Goal: Find specific page/section: Find specific page/section

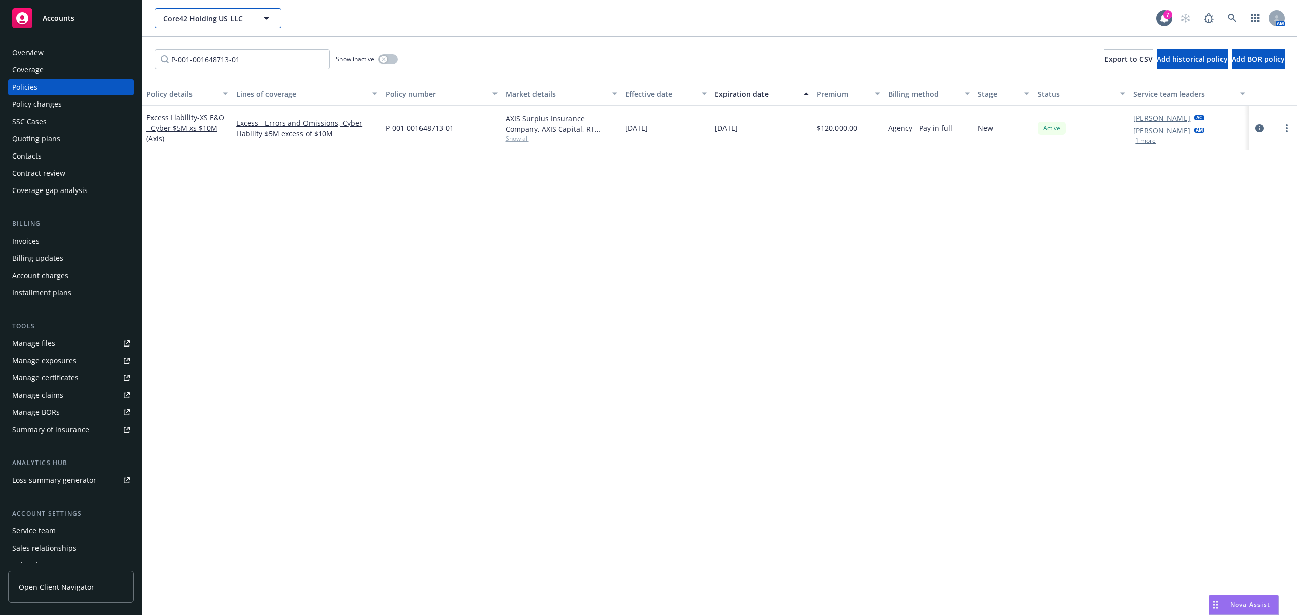
click at [191, 19] on span "Core42 Holding US LLC" at bounding box center [207, 18] width 88 height 11
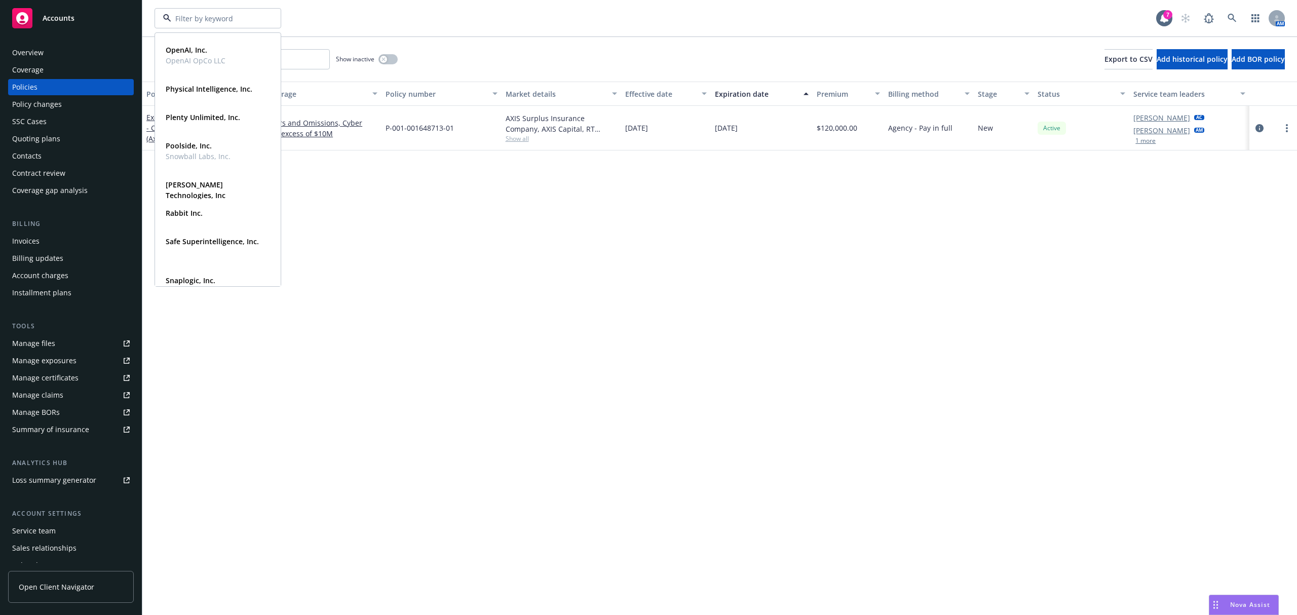
scroll to position [345, 0]
click at [201, 90] on div "Physical Intelligence, Inc." at bounding box center [208, 85] width 93 height 15
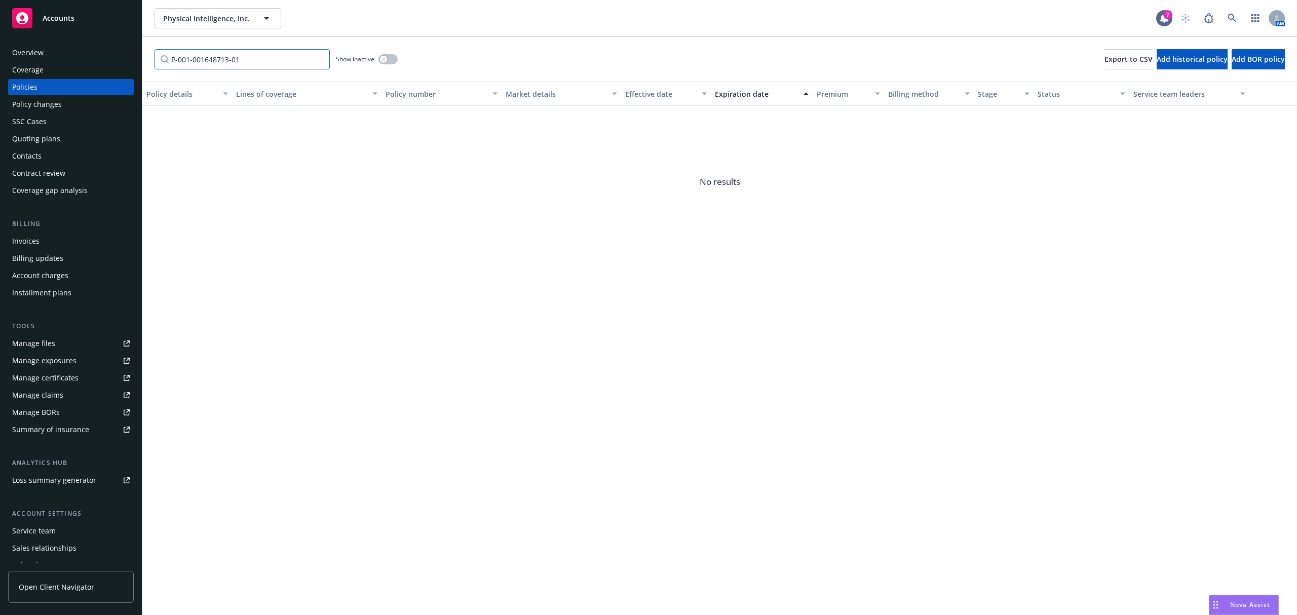
click at [319, 57] on input "P-001-001648713-01" at bounding box center [241, 59] width 175 height 20
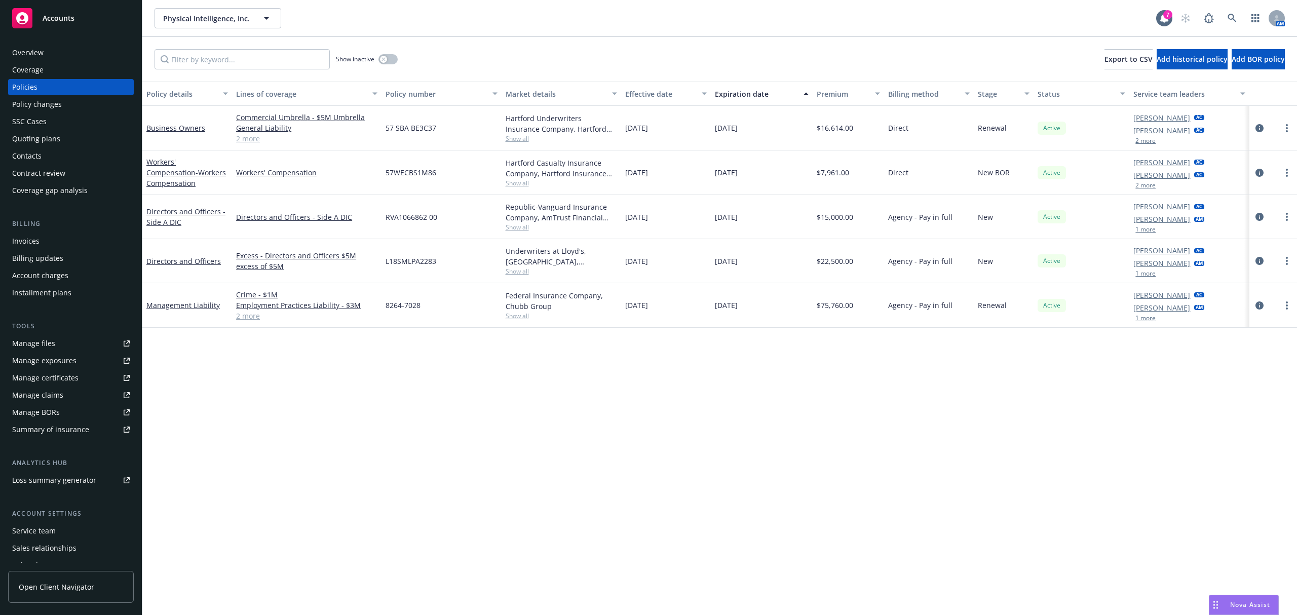
click at [388, 65] on div "Show inactive" at bounding box center [367, 59] width 62 height 20
click at [385, 63] on button "button" at bounding box center [387, 59] width 19 height 10
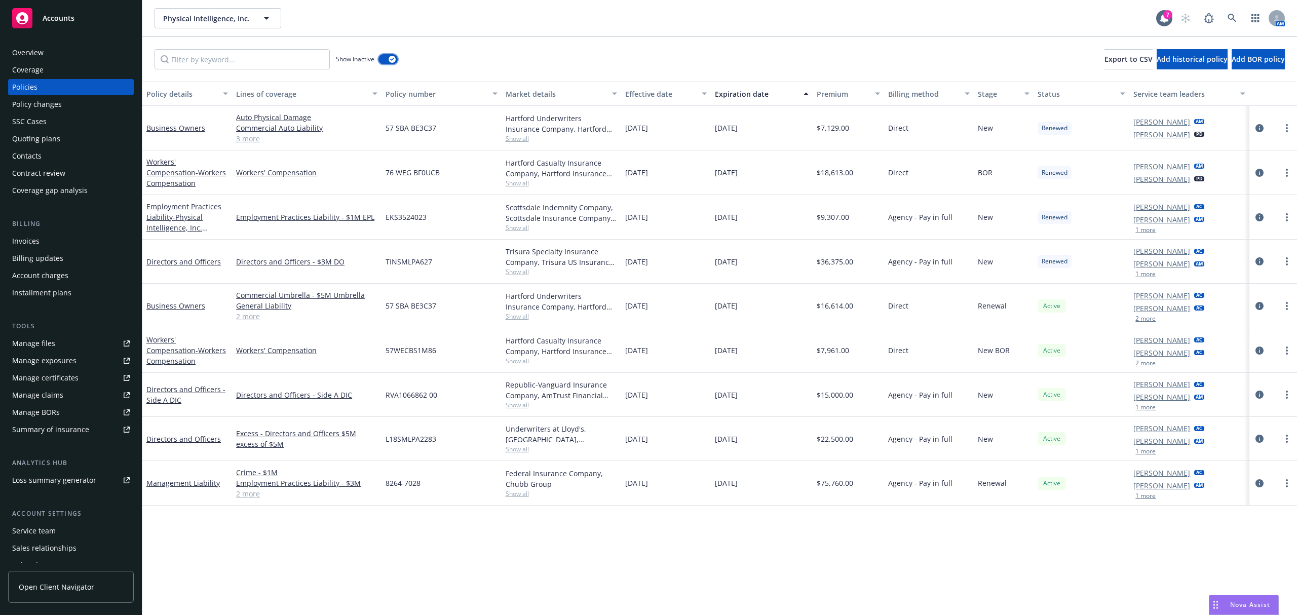
click at [385, 63] on button "button" at bounding box center [387, 59] width 19 height 10
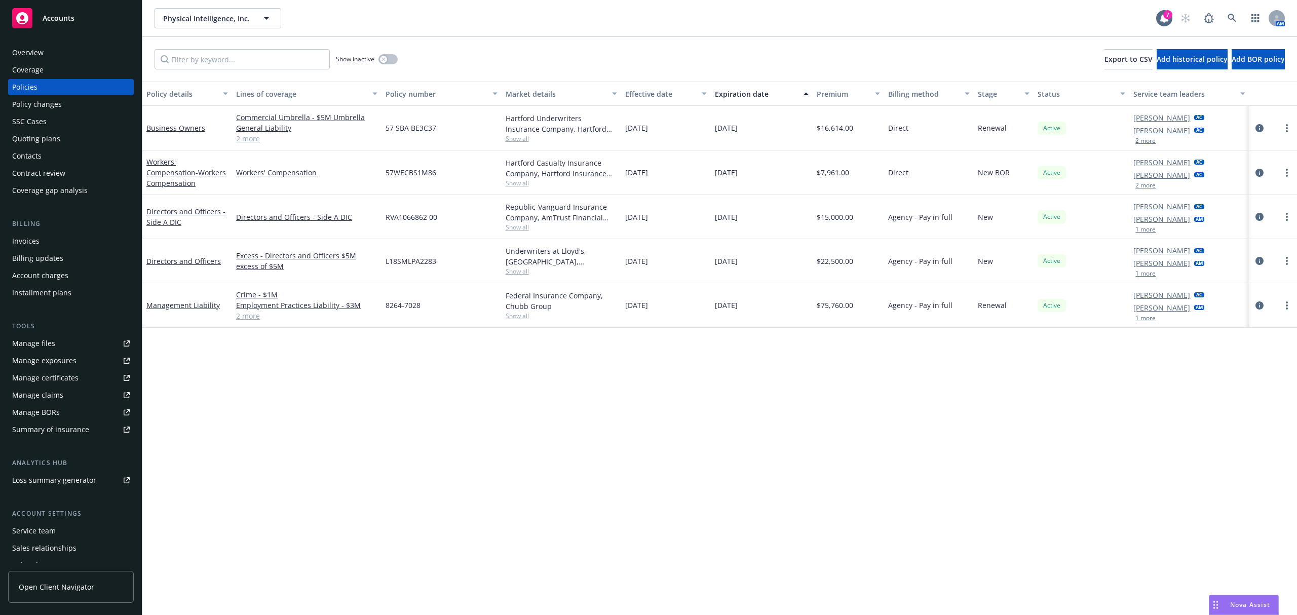
click at [241, 140] on link "2 more" at bounding box center [306, 138] width 141 height 11
